Goal: Communication & Community: Ask a question

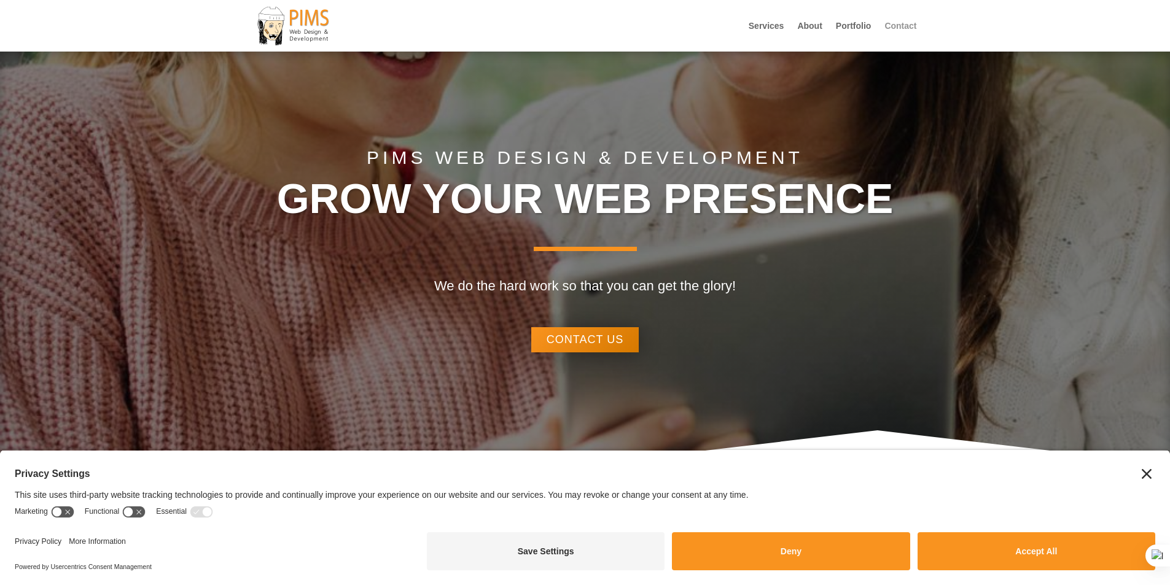
click at [896, 27] on link "Contact" at bounding box center [901, 37] width 32 height 30
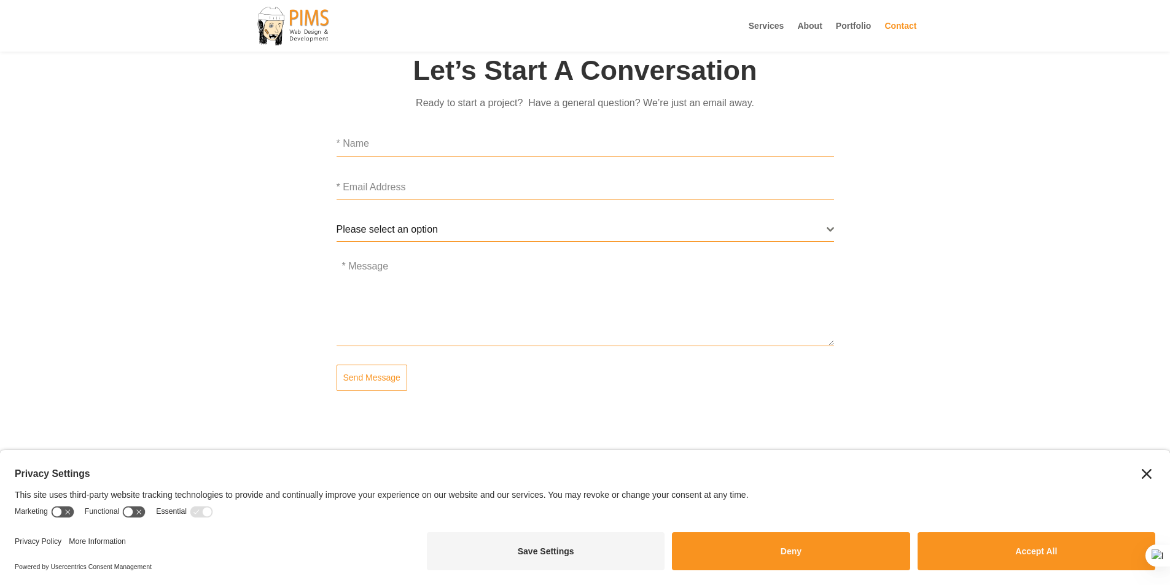
scroll to position [534, 0]
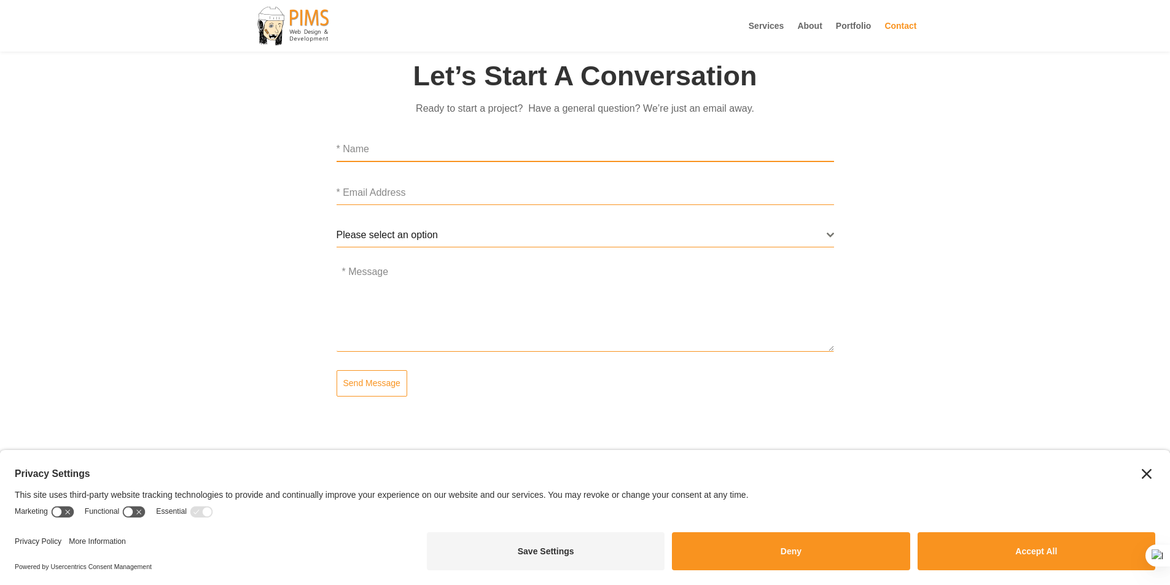
click at [346, 149] on input "text" at bounding box center [586, 149] width 498 height 25
type input "[PERSON_NAME]"
type input "[PERSON_NAME][EMAIL_ADDRESS][DOMAIN_NAME]"
click at [356, 240] on span "Please select an option" at bounding box center [387, 235] width 101 height 10
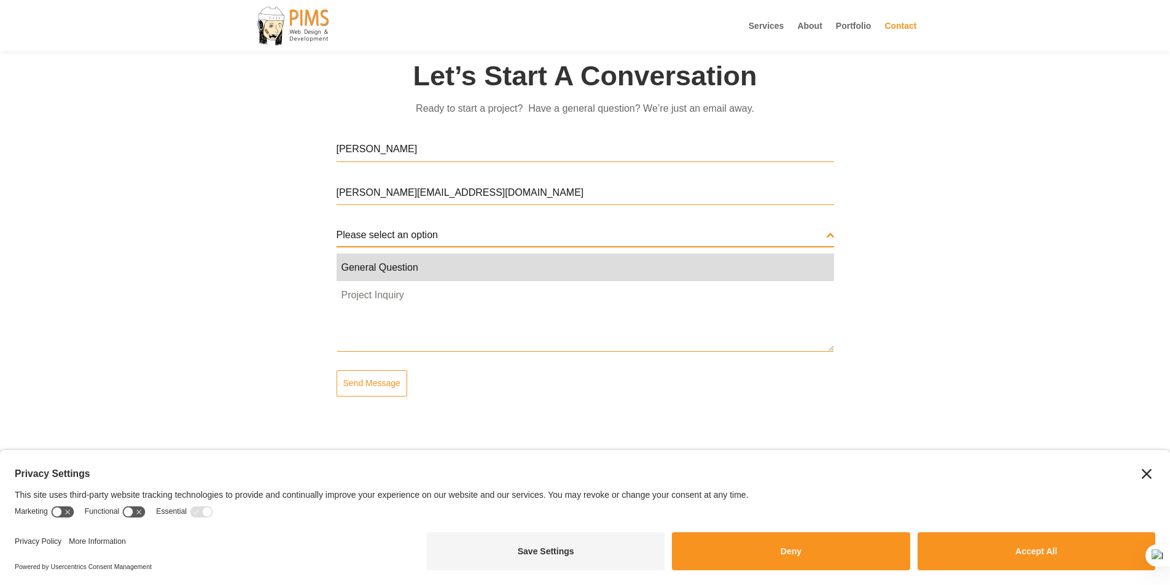
select select "General Question"
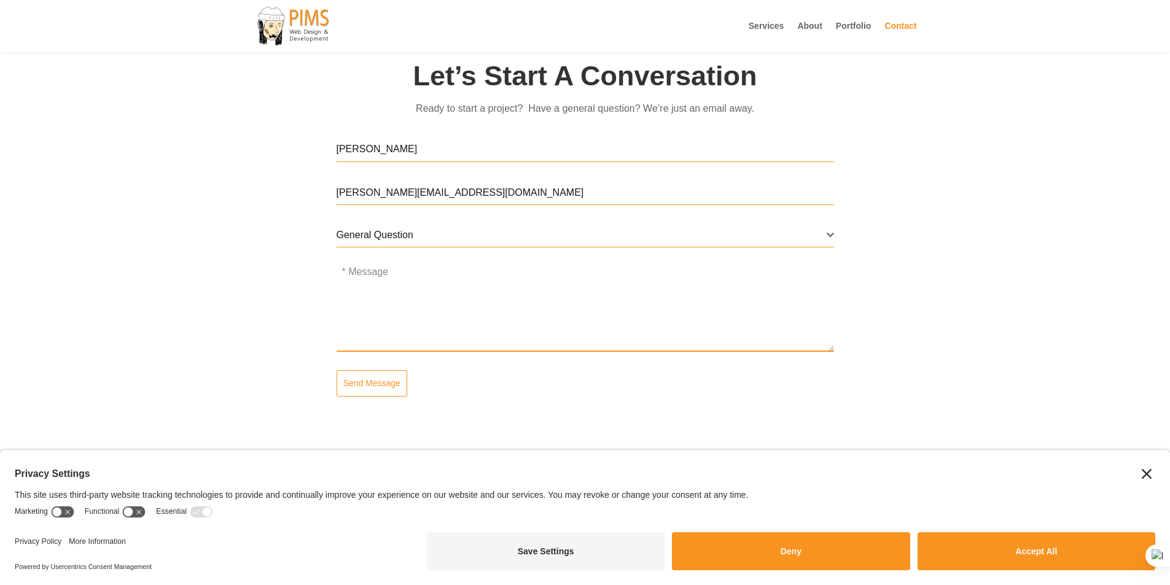
click at [351, 272] on textarea at bounding box center [586, 309] width 498 height 86
paste textarea "[EMAIL_ADDRESS][DOMAIN_NAME]"
type textarea "[EMAIL_ADDRESS][DOMAIN_NAME]"
paste textarea "Hi there, we’d like to discuss a project one of our clients is working on. Coul…"
type textarea "Hi there, we’d like to discuss a project one of our clients is working on. Coul…"
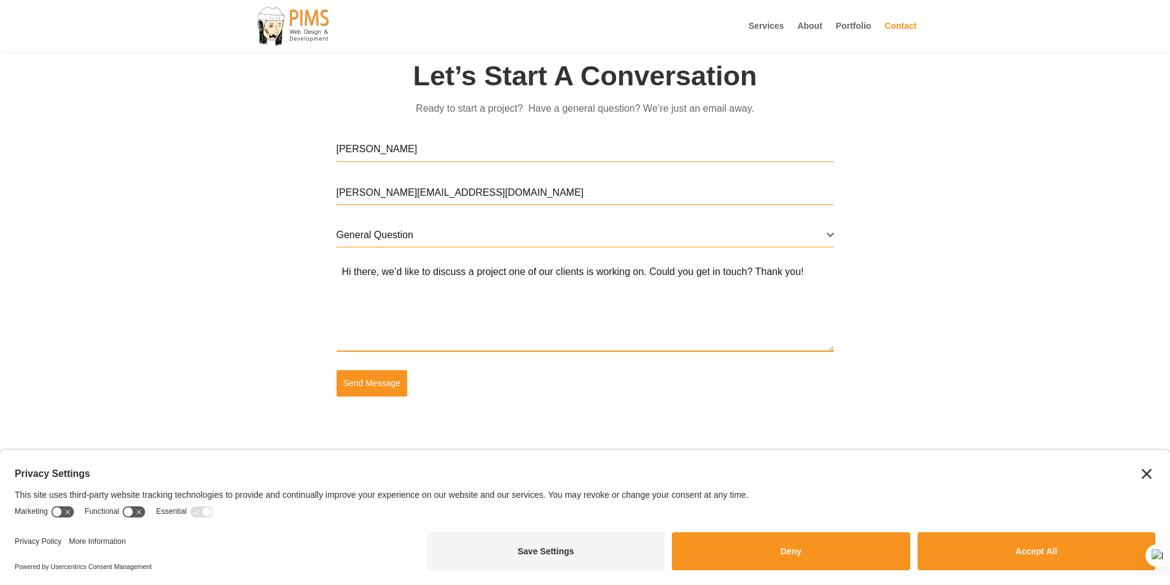
click at [354, 389] on span "Send Message" at bounding box center [371, 383] width 57 height 12
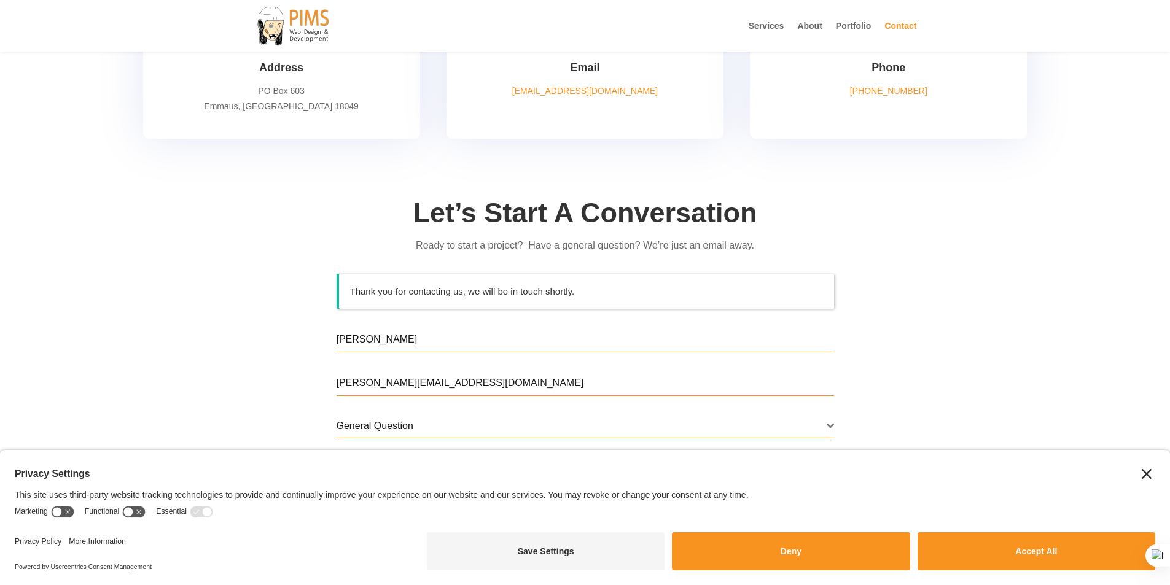
scroll to position [397, 0]
